Goal: Task Accomplishment & Management: Manage account settings

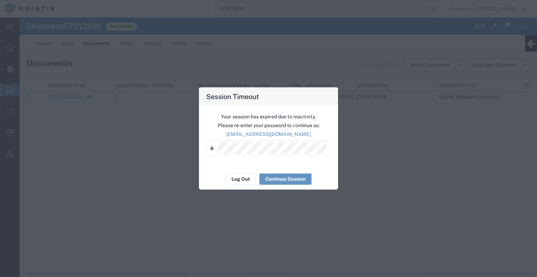
click at [278, 141] on div "Password *" at bounding box center [268, 147] width 124 height 15
click at [287, 176] on button "Continue Session" at bounding box center [285, 178] width 52 height 11
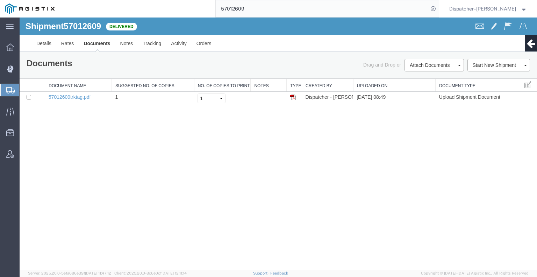
drag, startPoint x: 248, startPoint y: 10, endPoint x: 159, endPoint y: 0, distance: 89.3
click at [181, 6] on div "57012609" at bounding box center [248, 8] width 379 height 17
type input "57028781"
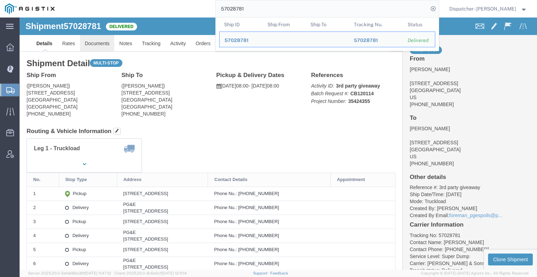
click link "Documents"
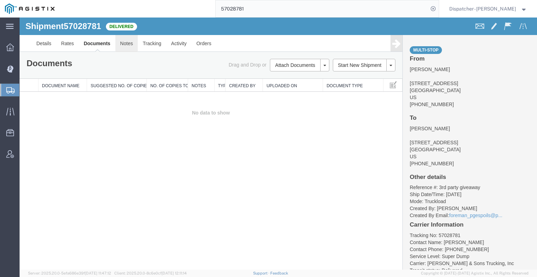
click at [130, 40] on link "Notes" at bounding box center [126, 43] width 23 height 17
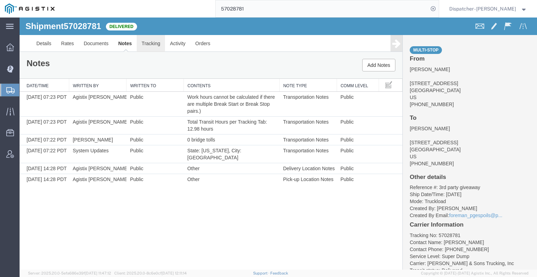
click at [150, 44] on link "Tracking" at bounding box center [151, 43] width 28 height 17
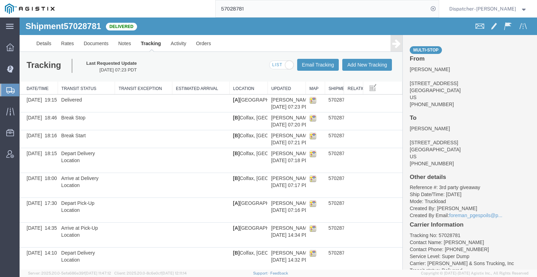
click at [403, 42] on div "Multi-stop From [PERSON_NAME] [STREET_ADDRESS] [PHONE_NUMBER] To [GEOGRAPHIC_DA…" at bounding box center [470, 152] width 134 height 234
click at [393, 43] on icon at bounding box center [396, 43] width 8 height 10
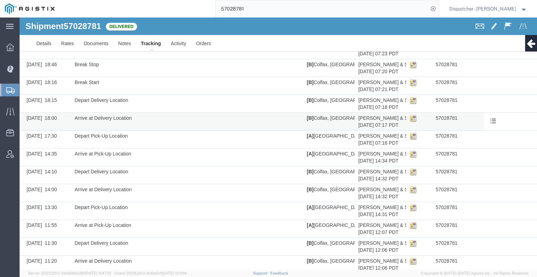
scroll to position [134, 0]
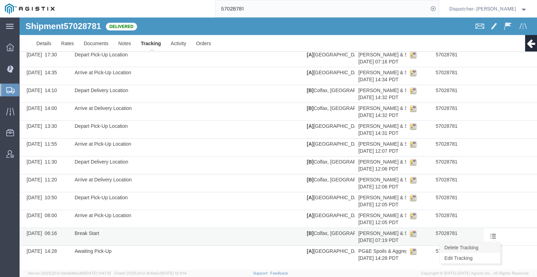
click at [486, 245] on link "Delete Tracking" at bounding box center [470, 247] width 60 height 10
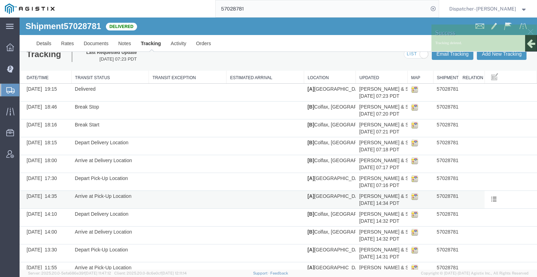
scroll to position [0, 0]
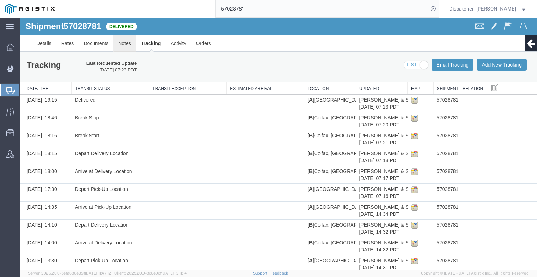
click at [126, 40] on link "Notes" at bounding box center [124, 43] width 23 height 17
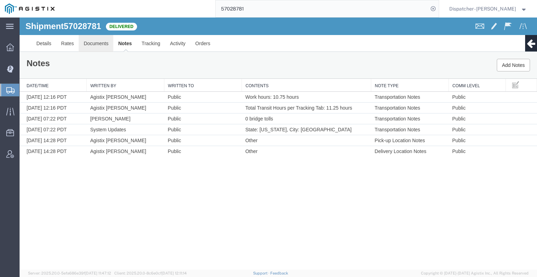
click at [102, 43] on link "Documents" at bounding box center [96, 43] width 35 height 17
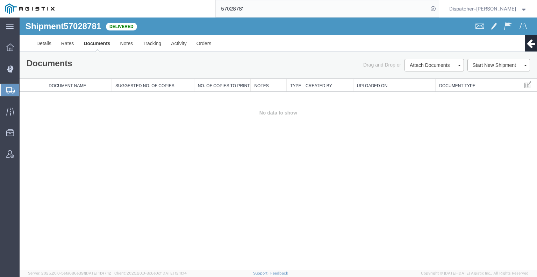
drag, startPoint x: 70, startPoint y: 166, endPoint x: 119, endPoint y: 137, distance: 56.6
click at [70, 166] on div "Shipment 57028781 0 of 0 Delivered Details Rates Documents Notes Tracking Activ…" at bounding box center [278, 143] width 517 height 252
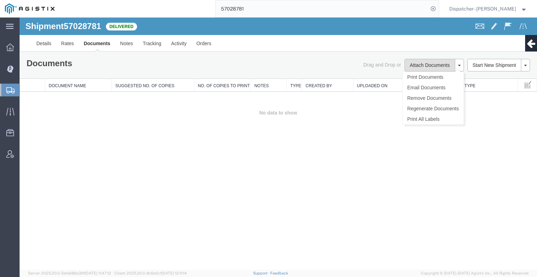
click at [429, 64] on button "Attach Documents" at bounding box center [430, 65] width 50 height 13
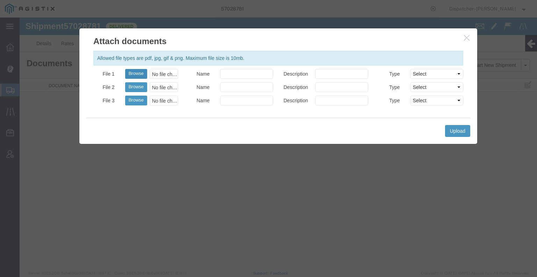
click at [141, 72] on button "Browse" at bounding box center [136, 74] width 22 height 10
type input "C:\fakepath\57028781trktag.pdf"
click at [452, 131] on button "Upload" at bounding box center [457, 131] width 25 height 12
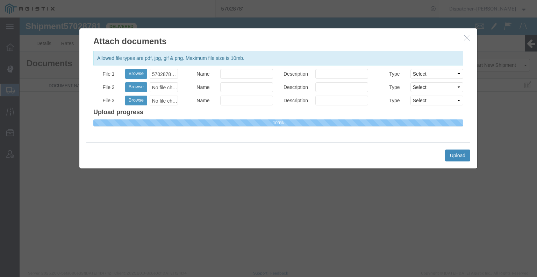
select select
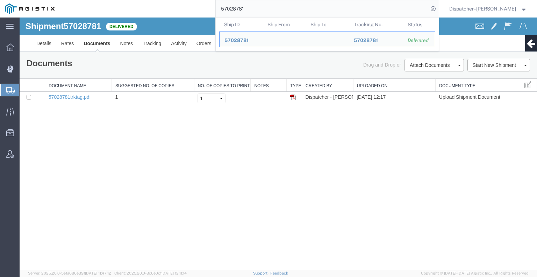
drag, startPoint x: 269, startPoint y: 10, endPoint x: 152, endPoint y: 6, distance: 116.5
click at [201, 12] on div "57028781 Ship ID Ship From Ship To Tracking Nu. Status Ship ID 57028781 Ship Fr…" at bounding box center [248, 8] width 379 height 17
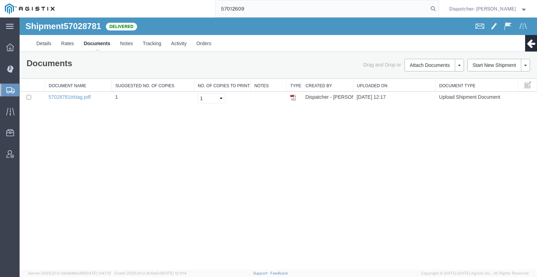
type input "57012609"
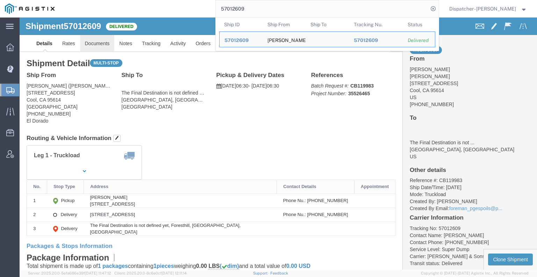
click link "Documents"
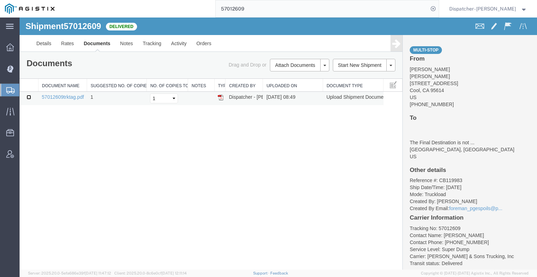
click at [28, 98] on input "checkbox" at bounding box center [29, 97] width 5 height 5
checkbox input "true"
click at [290, 99] on link "Remove Documents" at bounding box center [298, 98] width 61 height 10
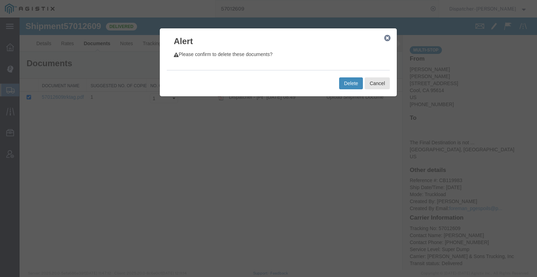
click at [345, 86] on button "Delete" at bounding box center [351, 83] width 24 height 12
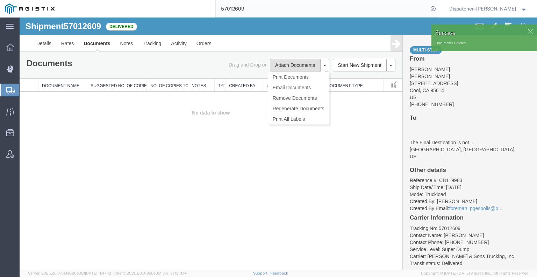
click at [292, 65] on button "Attach Documents" at bounding box center [295, 65] width 50 height 13
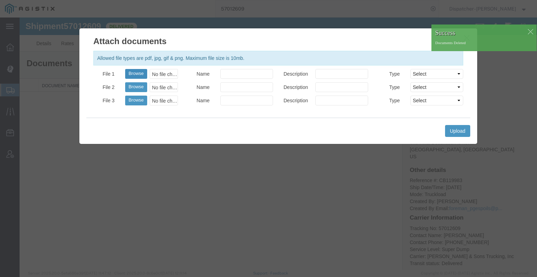
click at [137, 72] on button "Browse" at bounding box center [136, 74] width 22 height 10
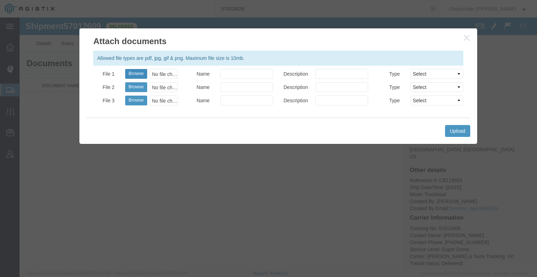
type input "C:\fakepath\57012609trktagss.pdf"
click at [461, 131] on button "Upload" at bounding box center [457, 131] width 25 height 12
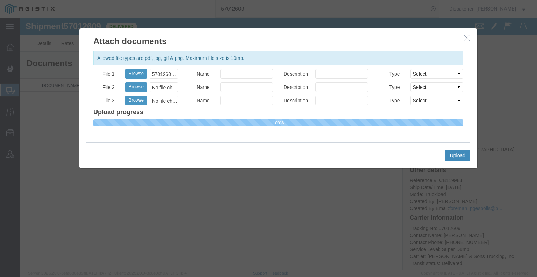
select select
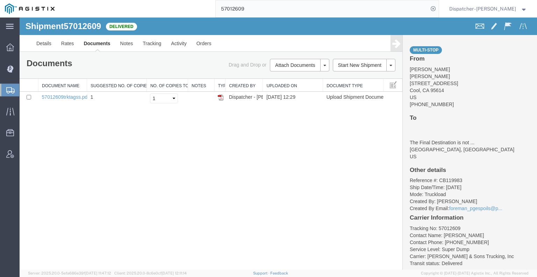
drag, startPoint x: 260, startPoint y: 7, endPoint x: 187, endPoint y: 8, distance: 73.1
click at [203, 8] on div "57012609" at bounding box center [248, 8] width 379 height 17
click at [58, 94] on link "57012609trktagss.pdf" at bounding box center [65, 97] width 47 height 6
